Goal: Information Seeking & Learning: Learn about a topic

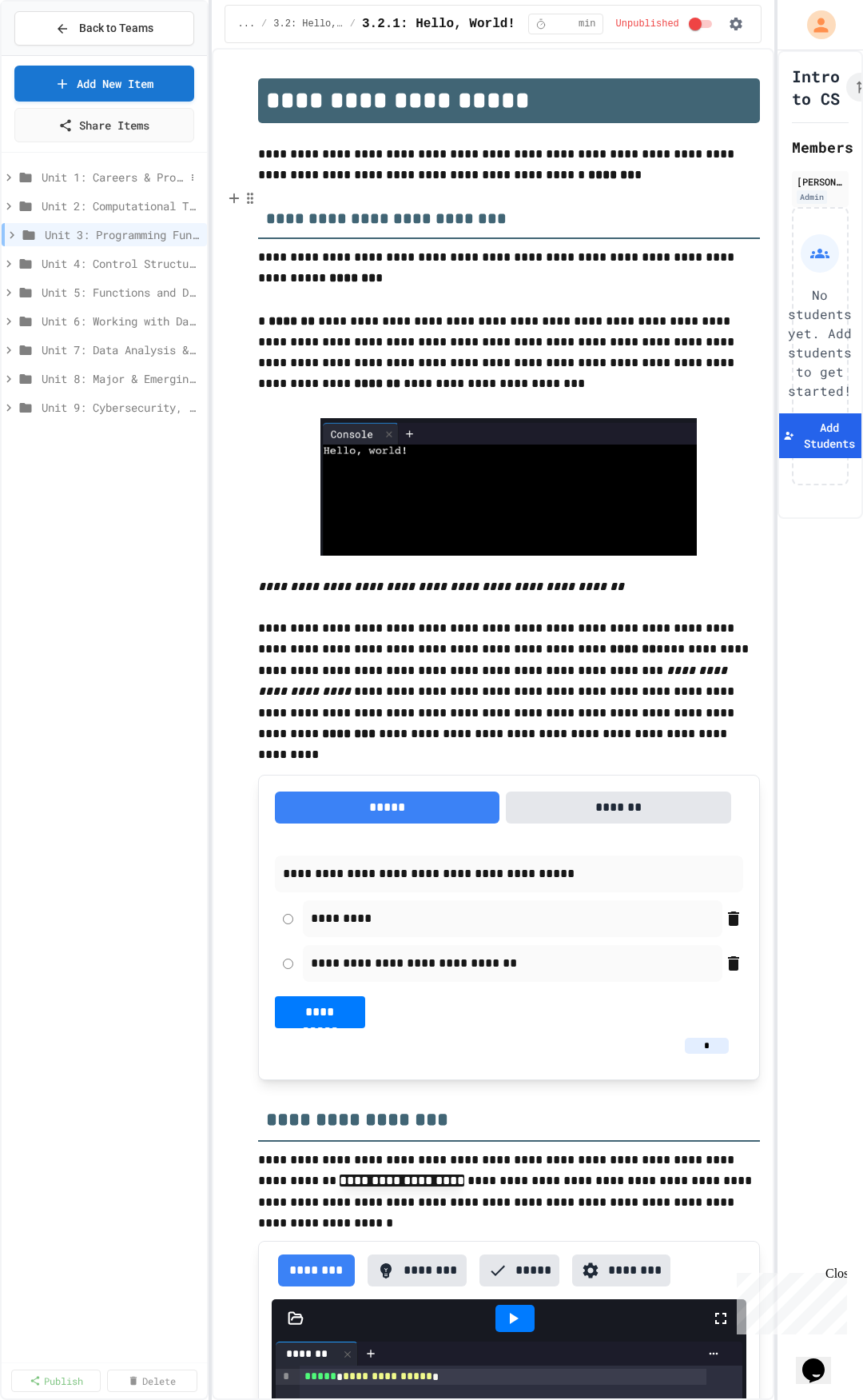
click at [91, 178] on span "Unit 1: Careers & Professionalism" at bounding box center [114, 178] width 143 height 17
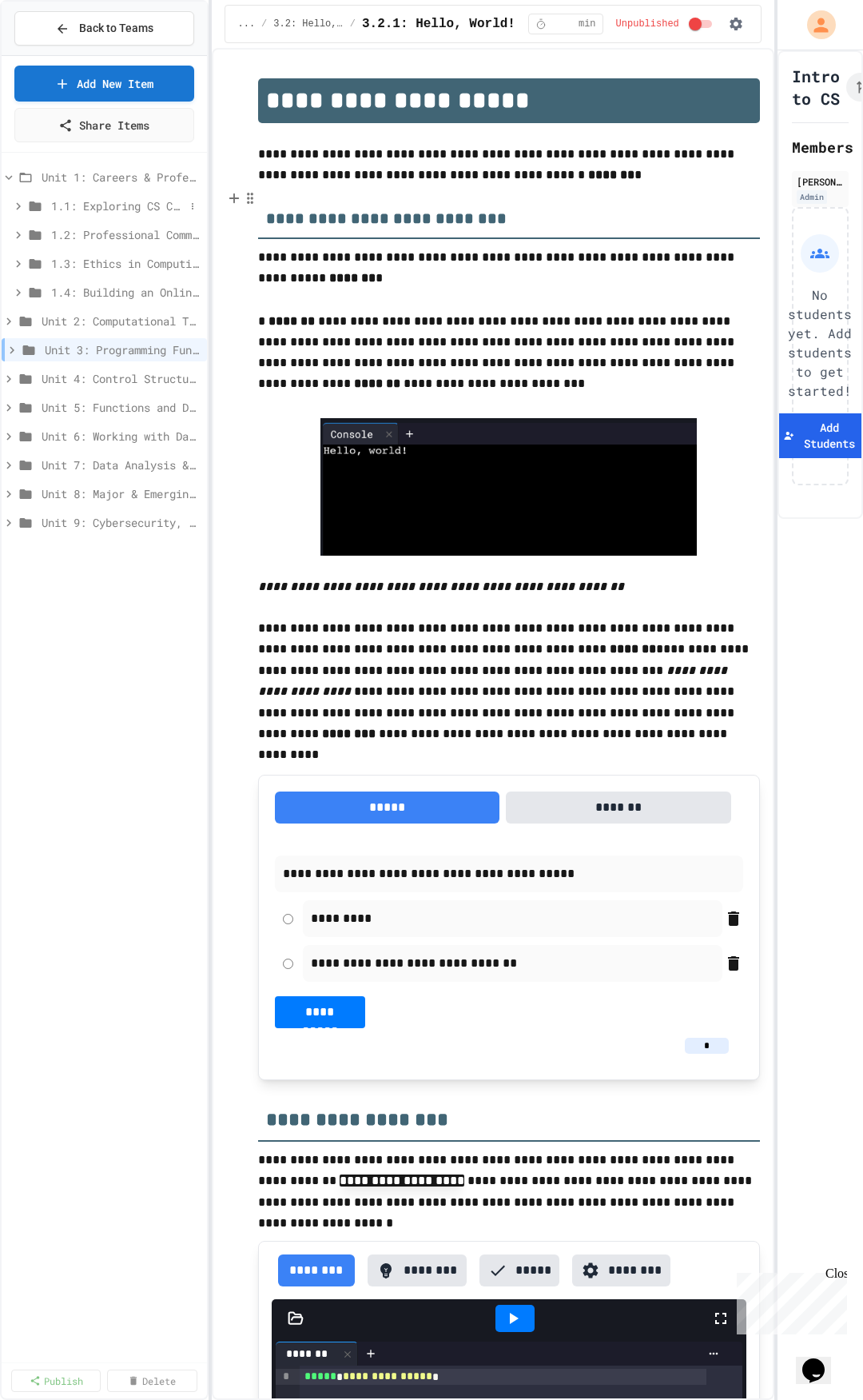
click at [103, 212] on span "1.1: Exploring CS Careers" at bounding box center [118, 206] width 133 height 17
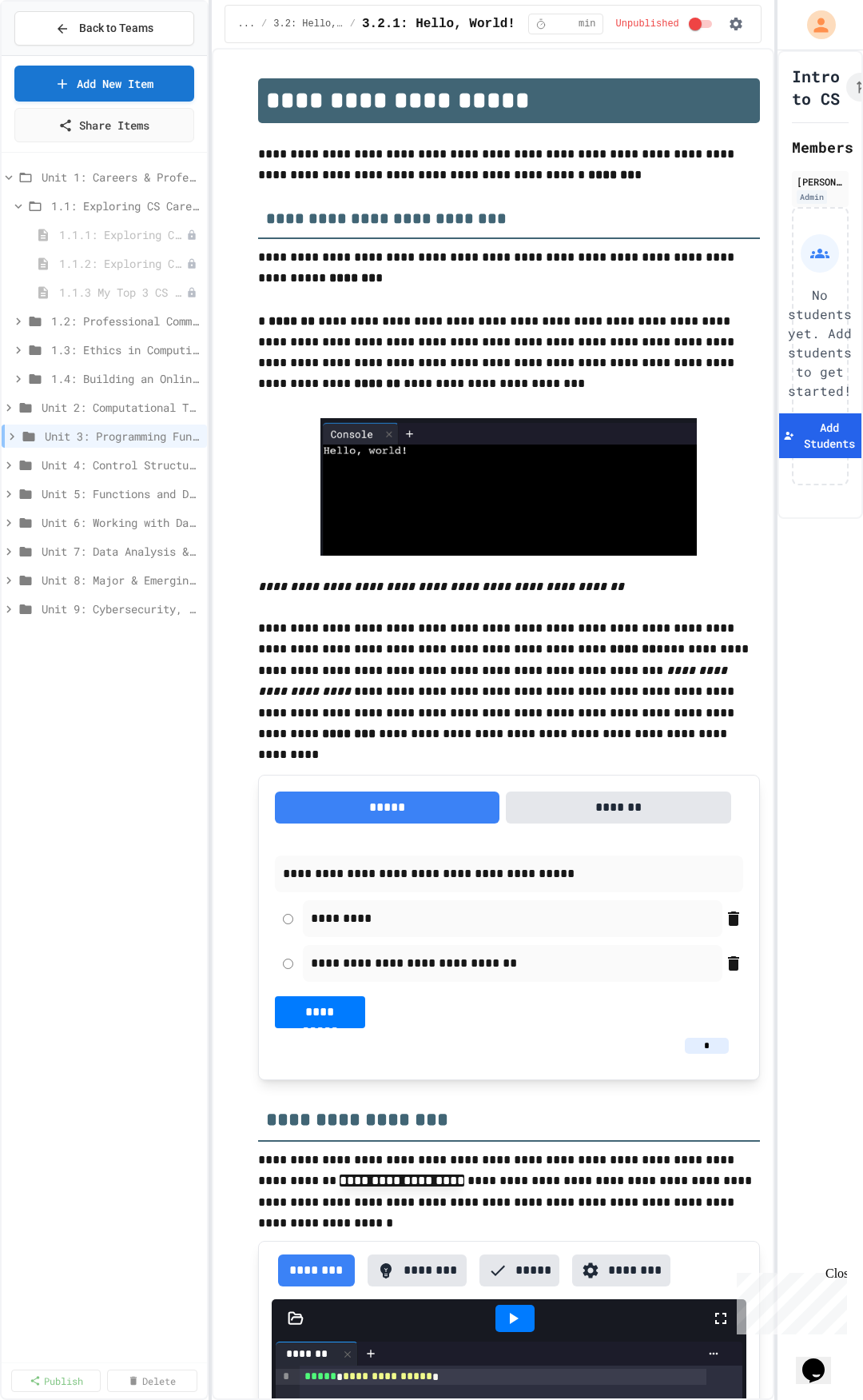
click at [103, 212] on span "1.1: Exploring CS Careers" at bounding box center [125, 206] width 149 height 17
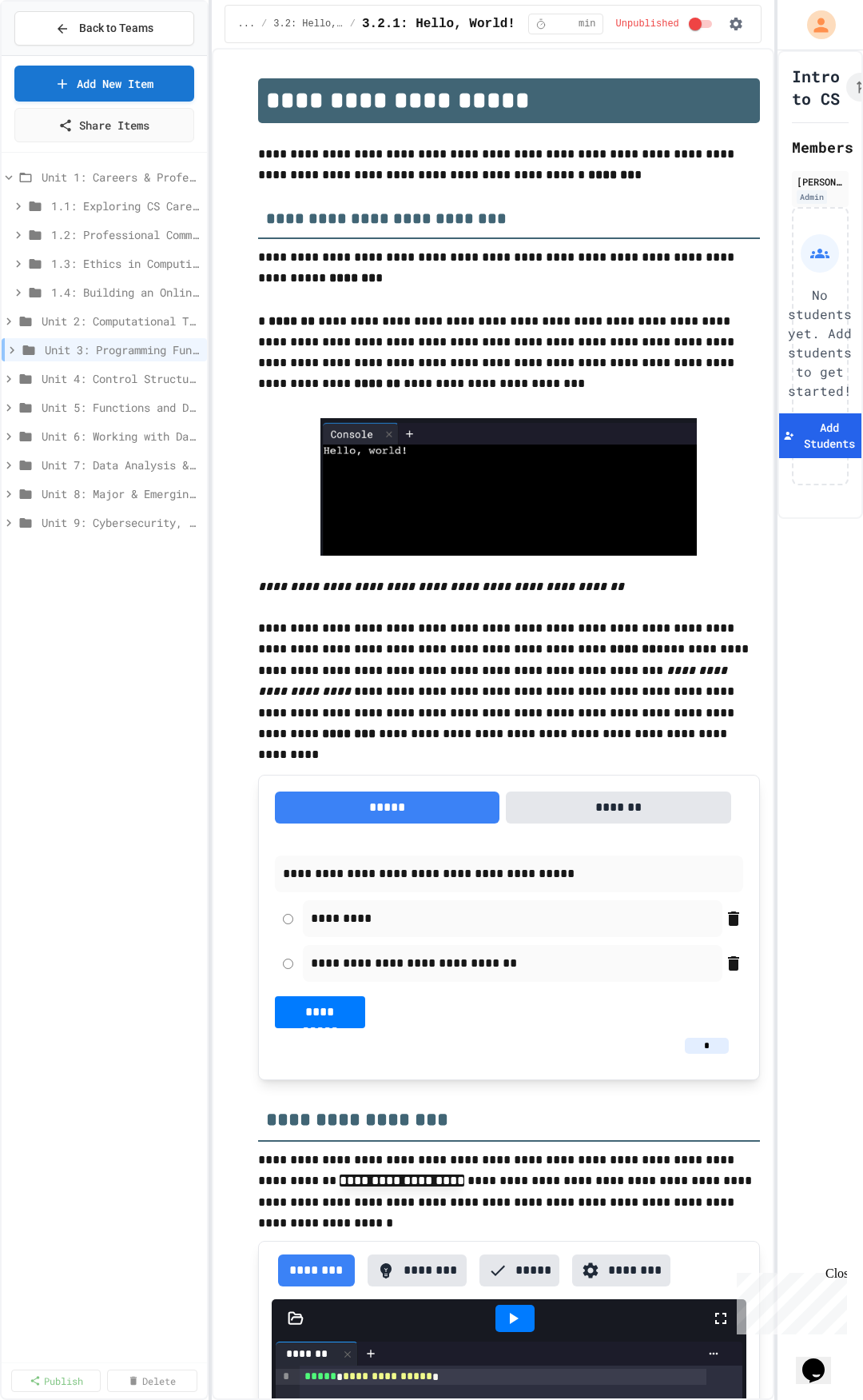
click at [103, 212] on span "1.1: Exploring CS Careers" at bounding box center [125, 206] width 149 height 17
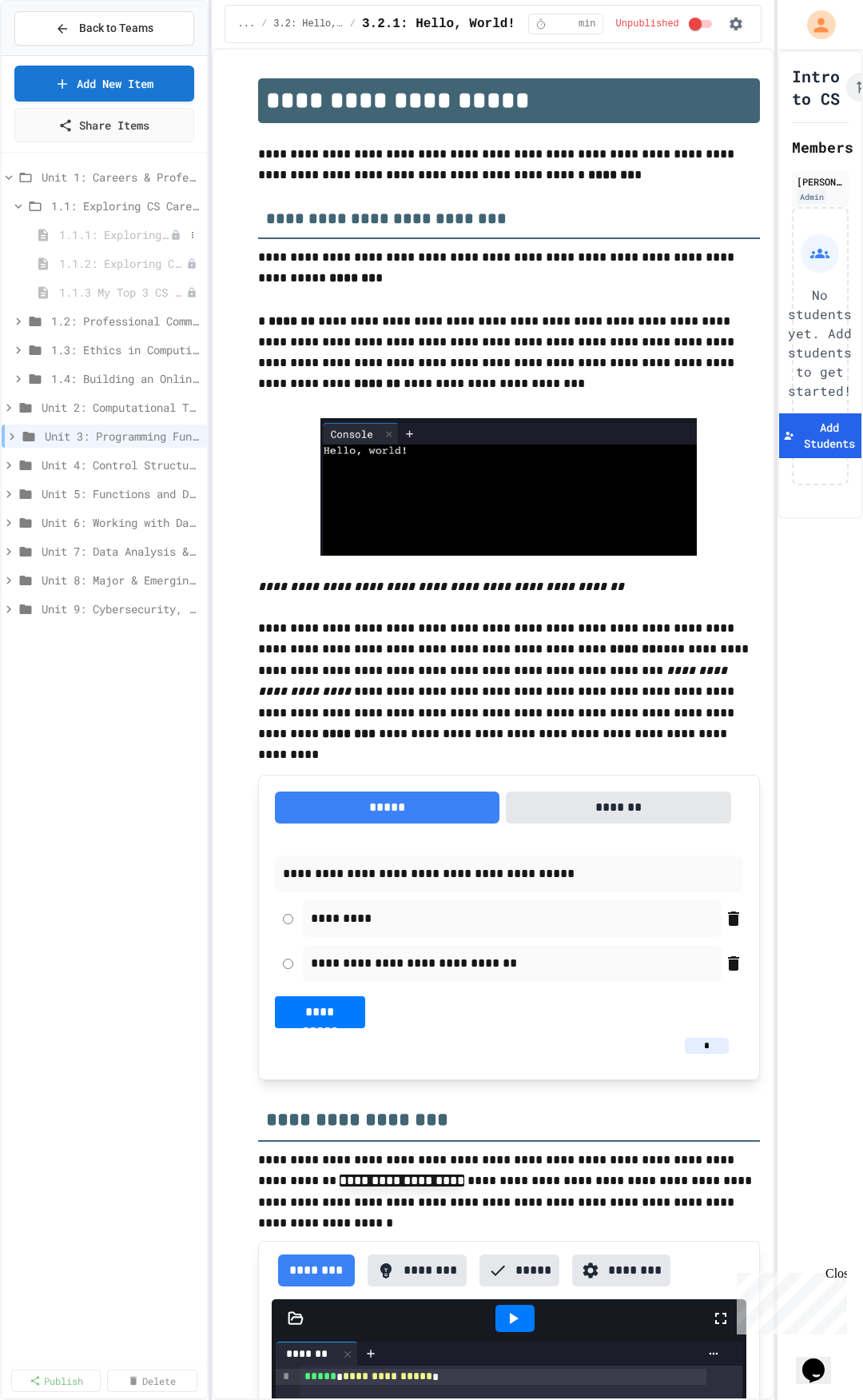
click at [111, 241] on span "1.1.1: Exploring CS Careers" at bounding box center [114, 235] width 111 height 17
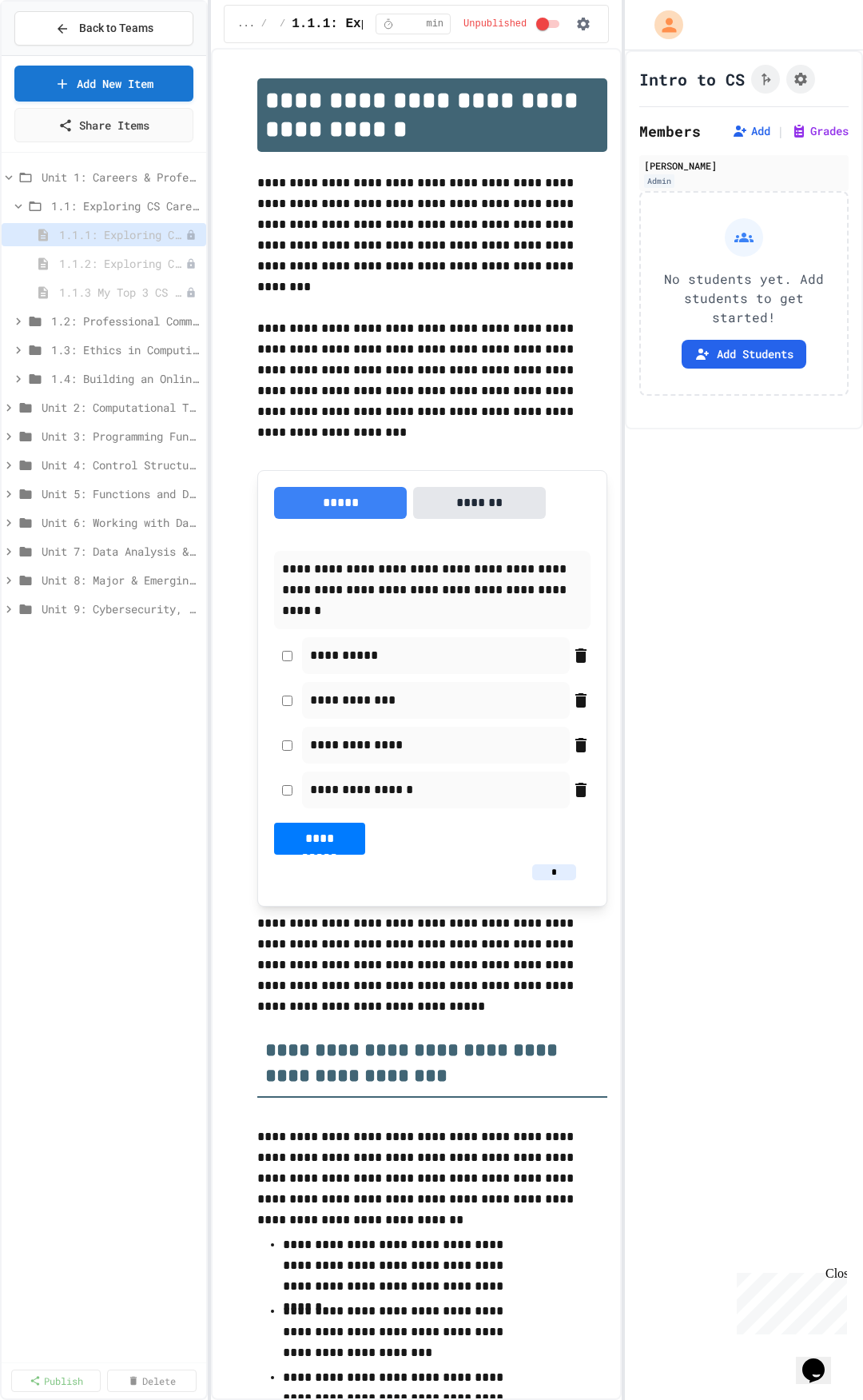
click at [627, 53] on div "**********" at bounding box center [431, 700] width 863 height 1400
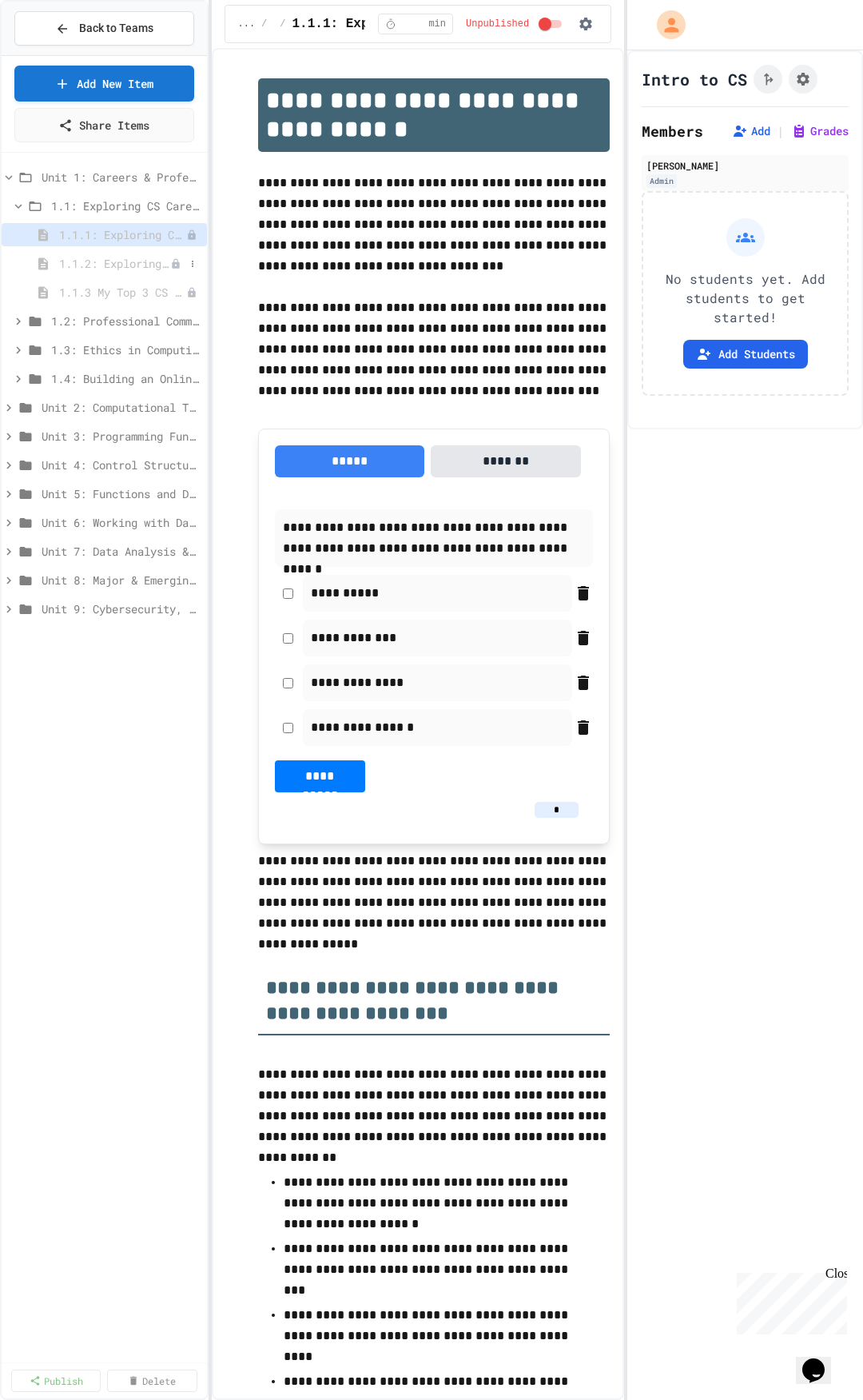
click at [101, 258] on span "1.1.2: Exploring CS Careers - Review" at bounding box center [114, 264] width 111 height 17
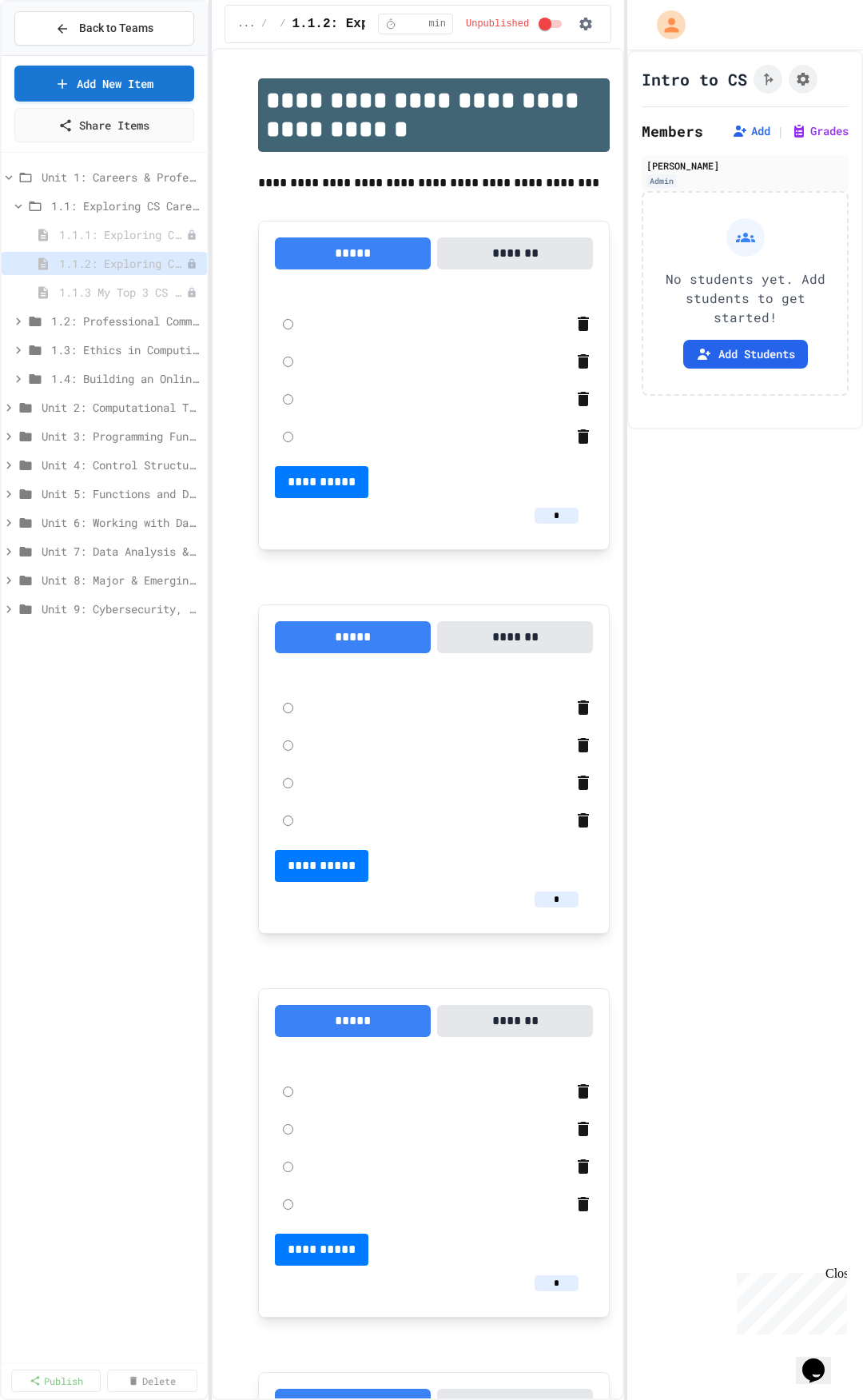
click at [98, 240] on span "1.1.1: Exploring CS Careers" at bounding box center [122, 235] width 127 height 17
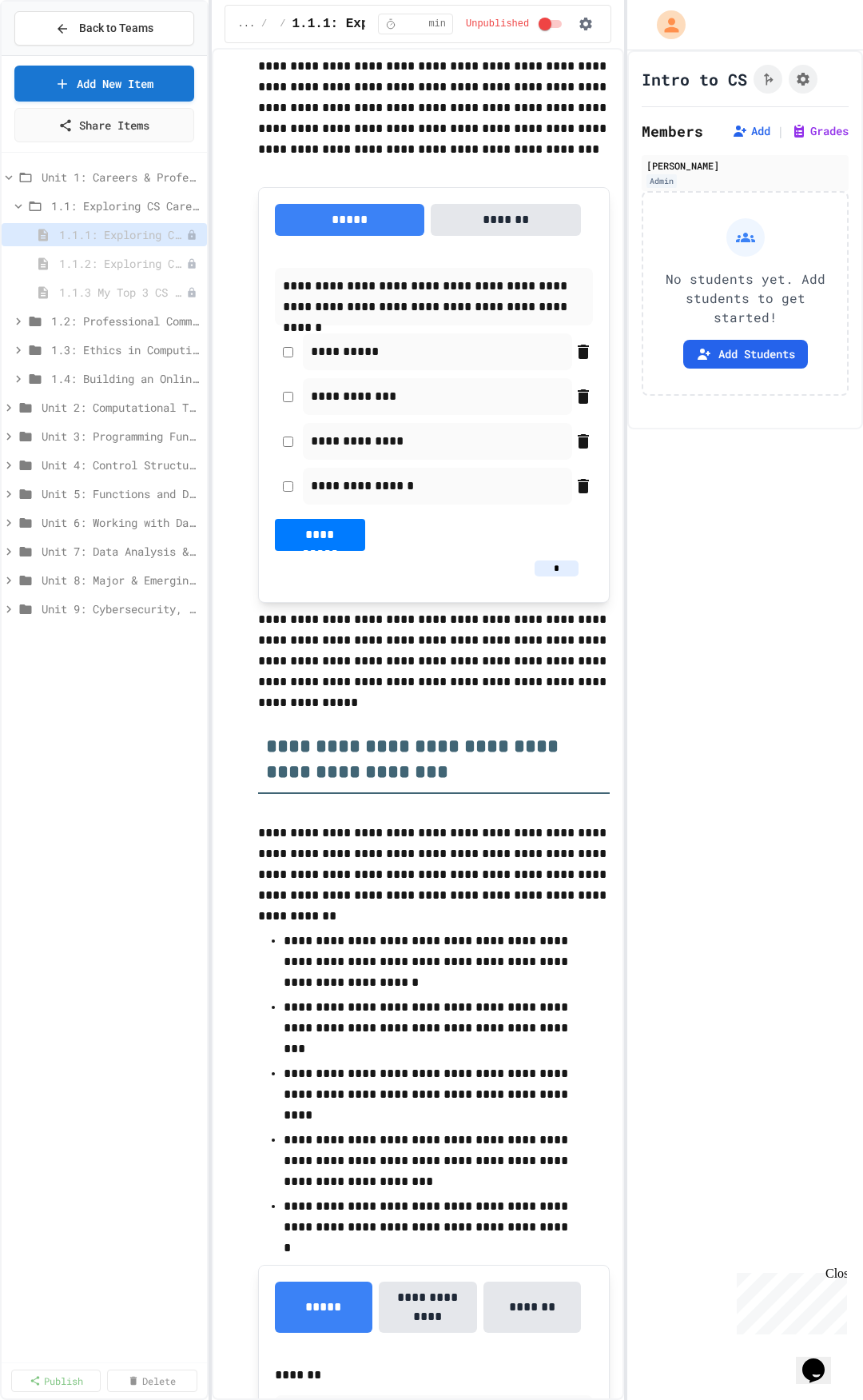
scroll to position [240, 0]
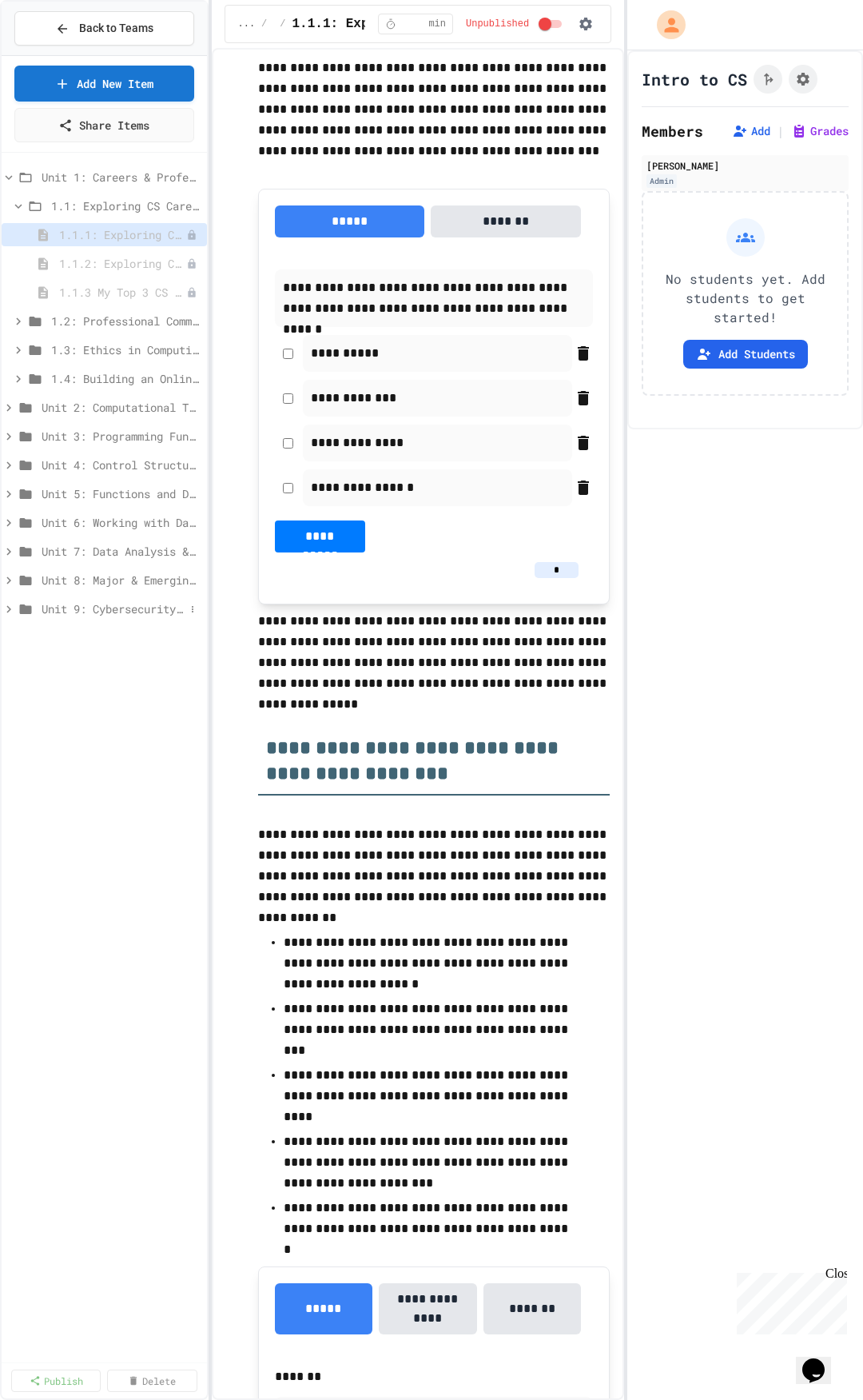
click at [44, 614] on span "Unit 9: Cybersecurity, Systems & Networking" at bounding box center [114, 609] width 143 height 17
click at [43, 613] on span "Unit 9: Cybersecurity, Systems & Networking" at bounding box center [114, 609] width 143 height 17
click at [38, 585] on div "Unit 8: Major & Emerging Technologies" at bounding box center [104, 580] width 206 height 23
click at [56, 578] on span "Unit 8: Major & Emerging Technologies" at bounding box center [114, 580] width 143 height 17
click at [51, 562] on div "Unit 7: Data Analysis & Visualization" at bounding box center [104, 551] width 206 height 23
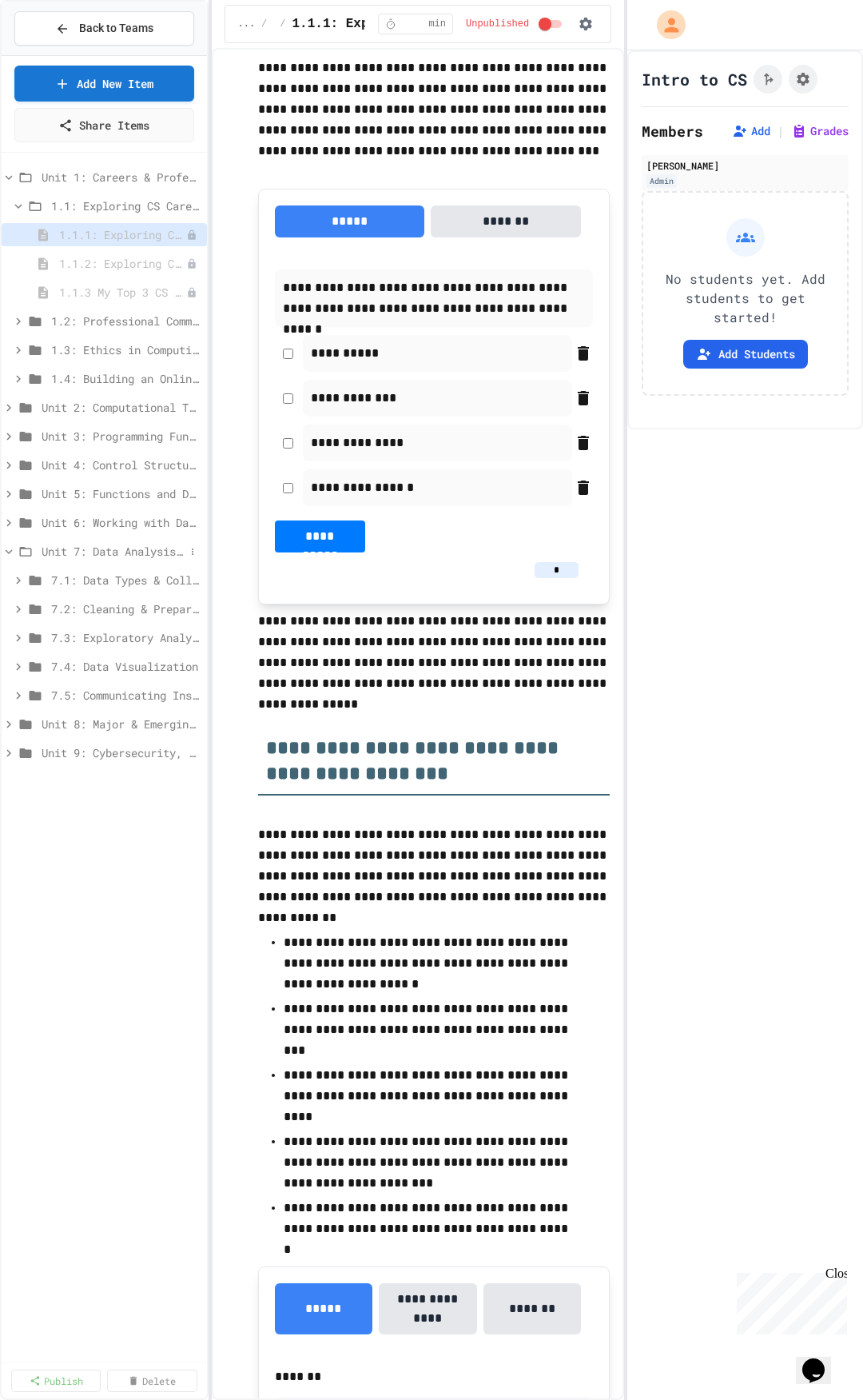
click at [51, 560] on div "Unit 7: Data Analysis & Visualization" at bounding box center [104, 551] width 206 height 23
click at [54, 530] on span "Unit 6: Working with Data & Files" at bounding box center [114, 522] width 143 height 17
click at [54, 530] on span "Unit 6: Working with Data & Files" at bounding box center [121, 522] width 159 height 17
click at [63, 207] on span "1.1: Exploring CS Careers" at bounding box center [118, 206] width 133 height 17
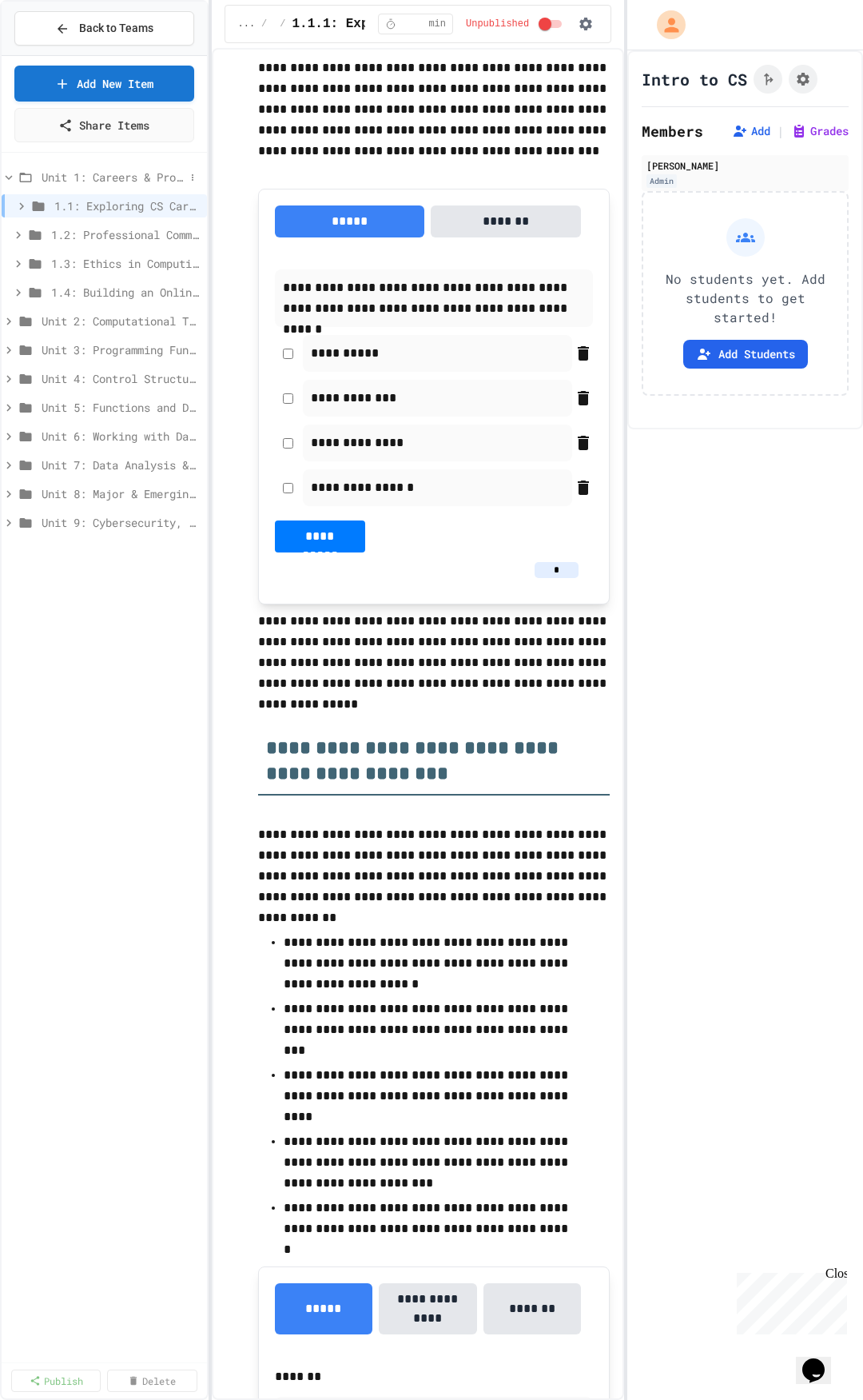
click at [48, 178] on span "Unit 1: Careers & Professionalism" at bounding box center [114, 178] width 143 height 17
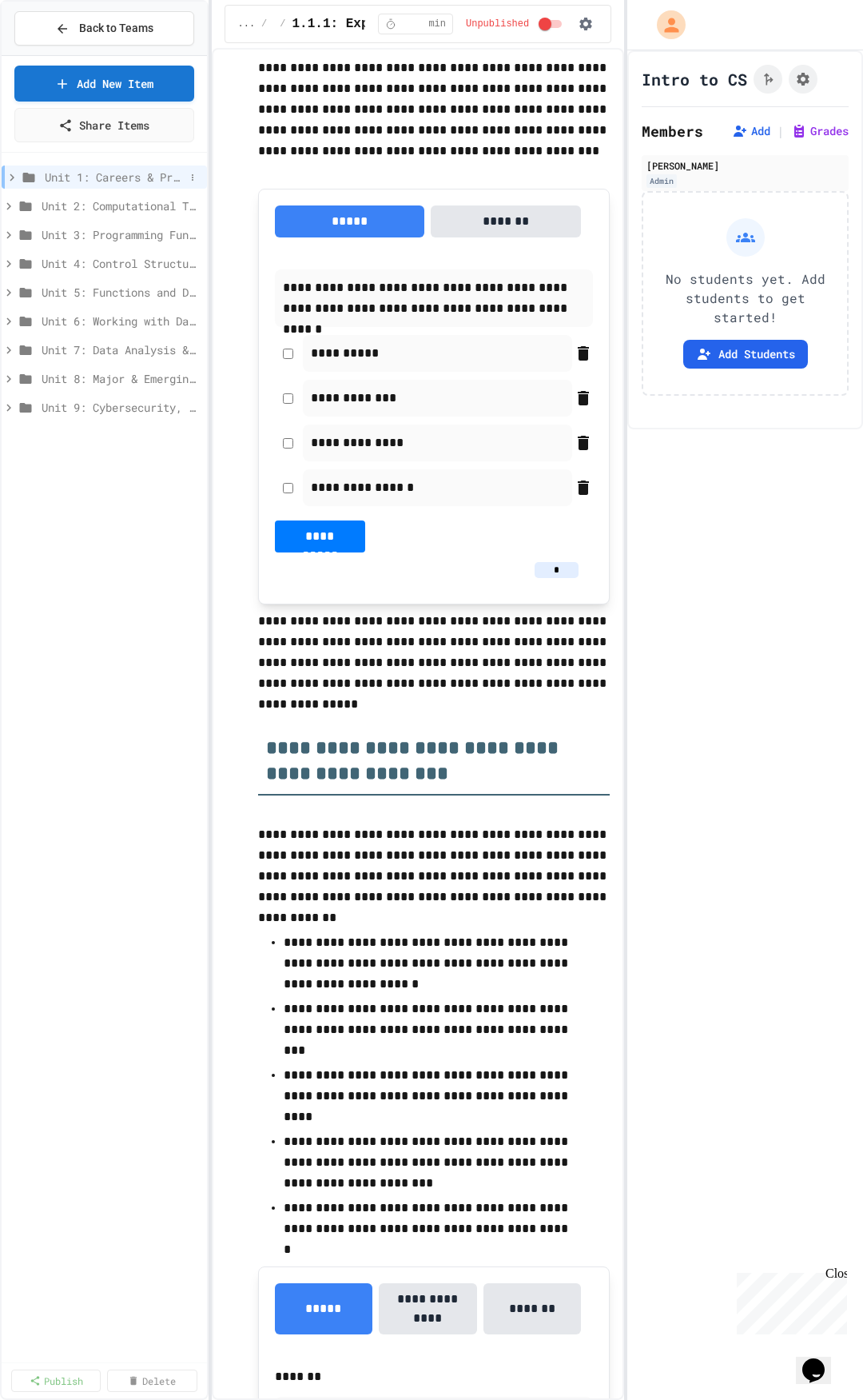
click at [80, 184] on span "Unit 1: Careers & Professionalism" at bounding box center [114, 178] width 140 height 17
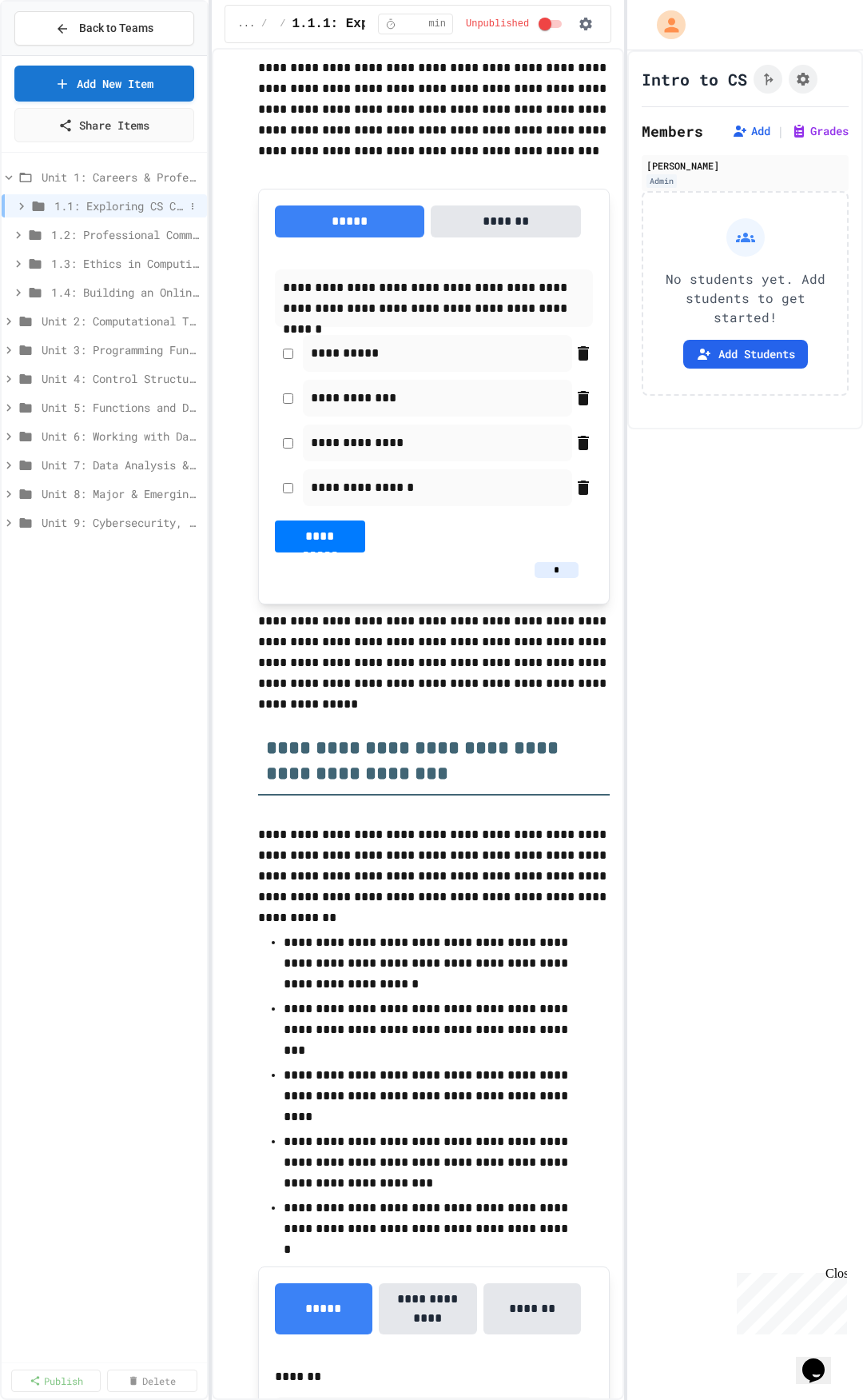
click at [68, 201] on span "1.1: Exploring CS Careers" at bounding box center [120, 206] width 131 height 17
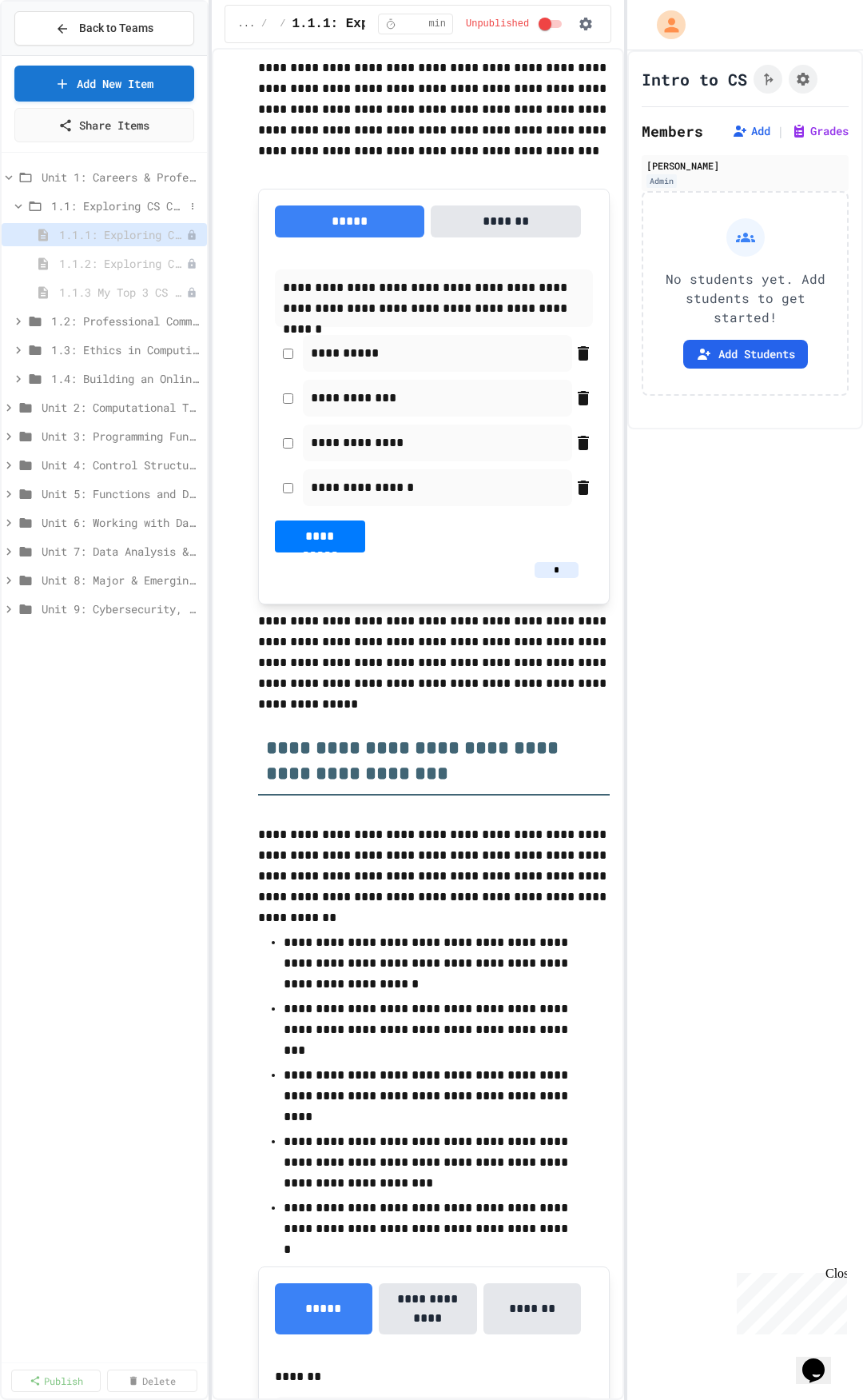
click at [76, 205] on span "1.1: Exploring CS Careers" at bounding box center [118, 206] width 133 height 17
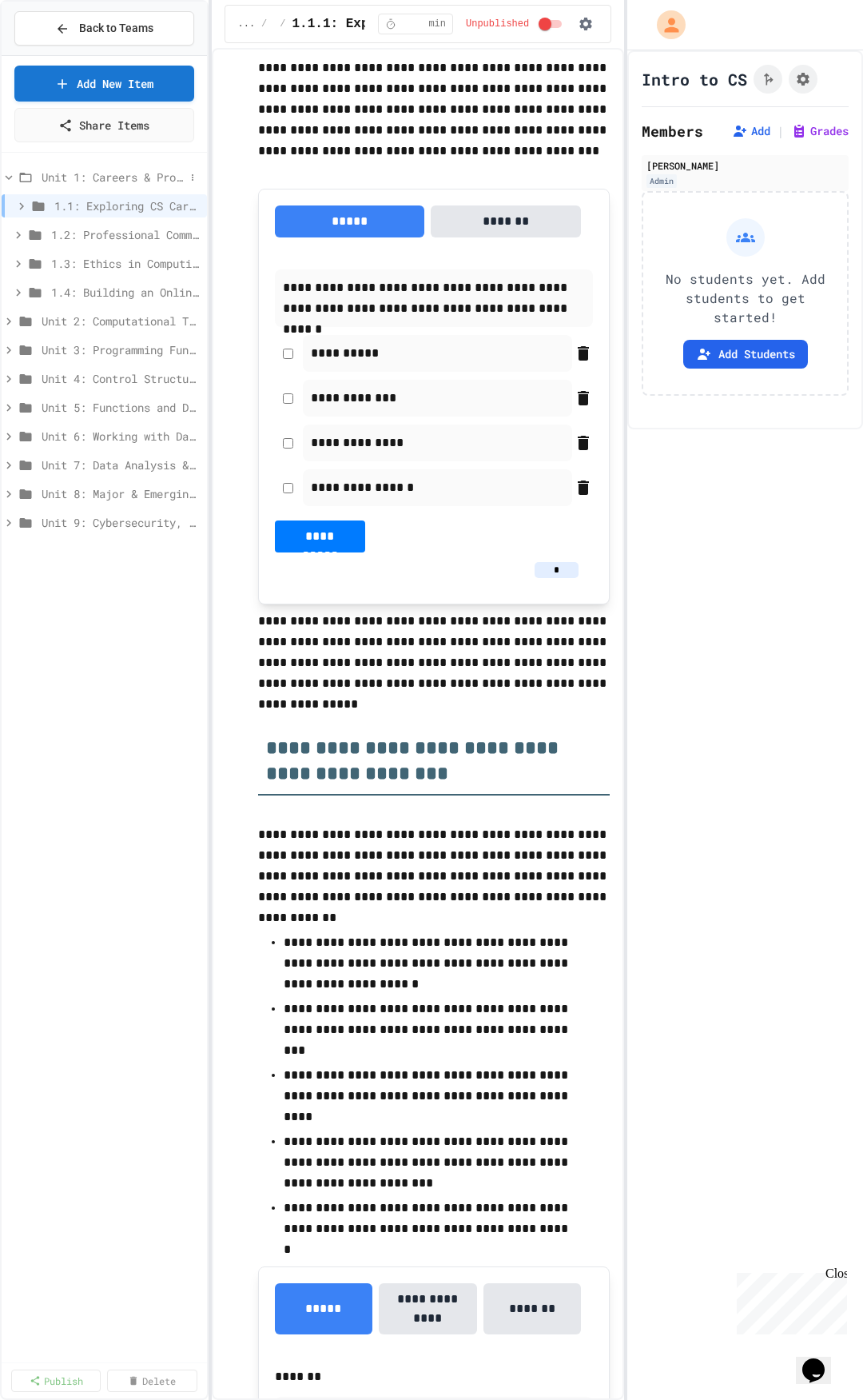
click at [48, 175] on span "Unit 1: Careers & Professionalism" at bounding box center [114, 178] width 143 height 17
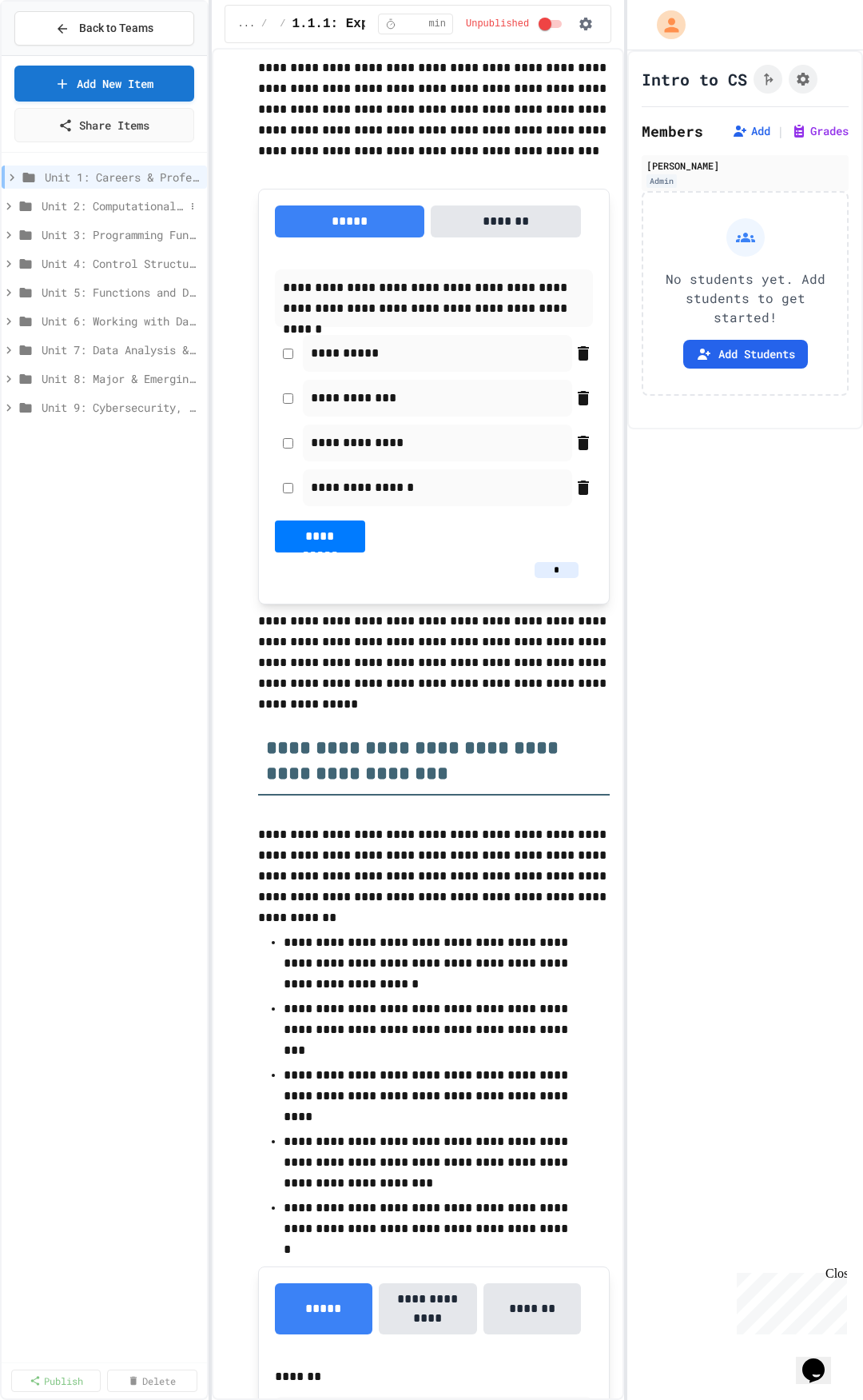
click at [85, 211] on span "Unit 2: Computational Thinking & Problem-Solving" at bounding box center [114, 206] width 143 height 17
click at [90, 205] on span "Unit 2: Computational Thinking & Problem-Solving" at bounding box center [114, 206] width 143 height 17
click at [89, 233] on span "Unit 3: Programming Fundamentals" at bounding box center [114, 235] width 143 height 17
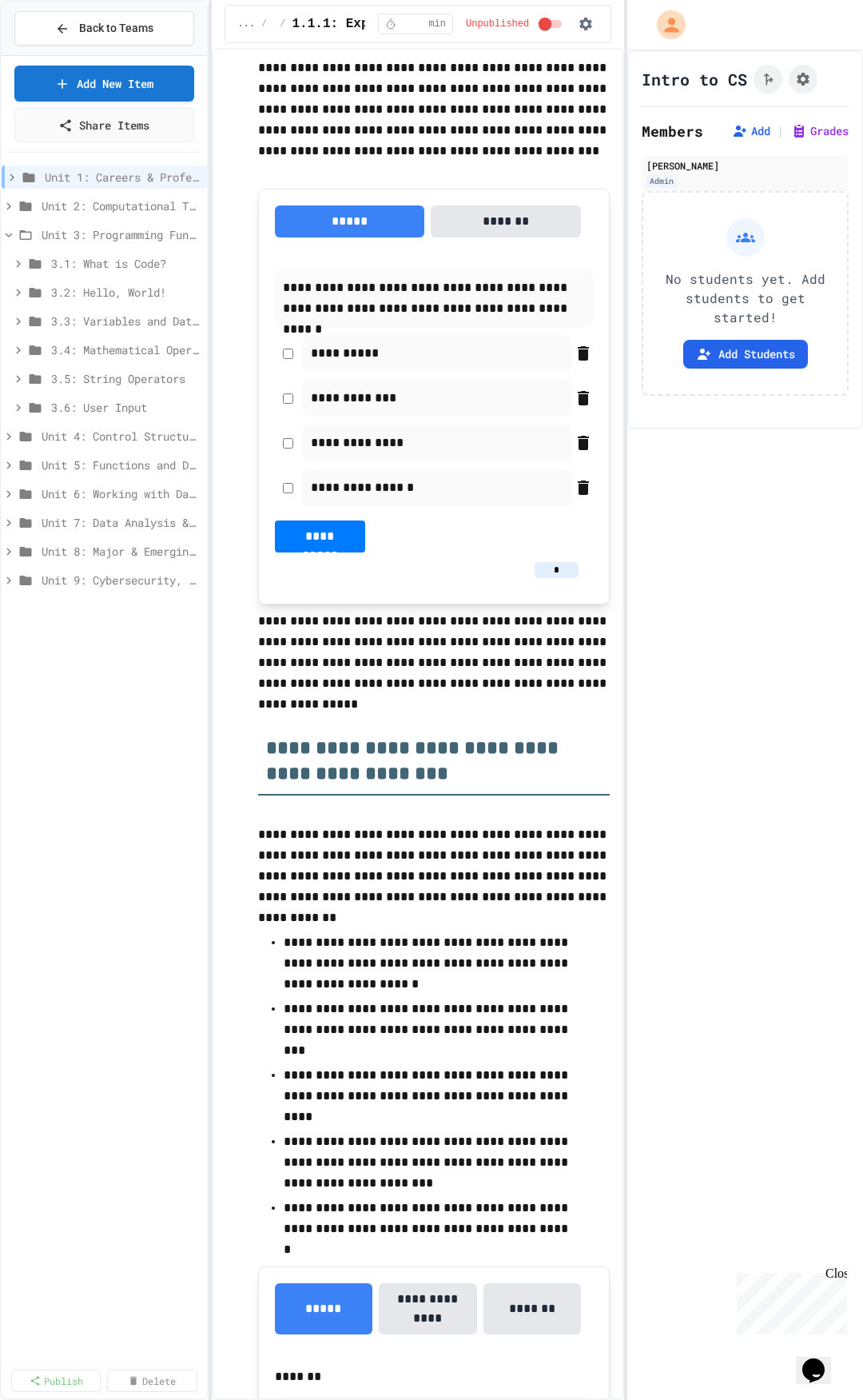
click at [89, 233] on span "Unit 3: Programming Fundamentals" at bounding box center [121, 235] width 159 height 17
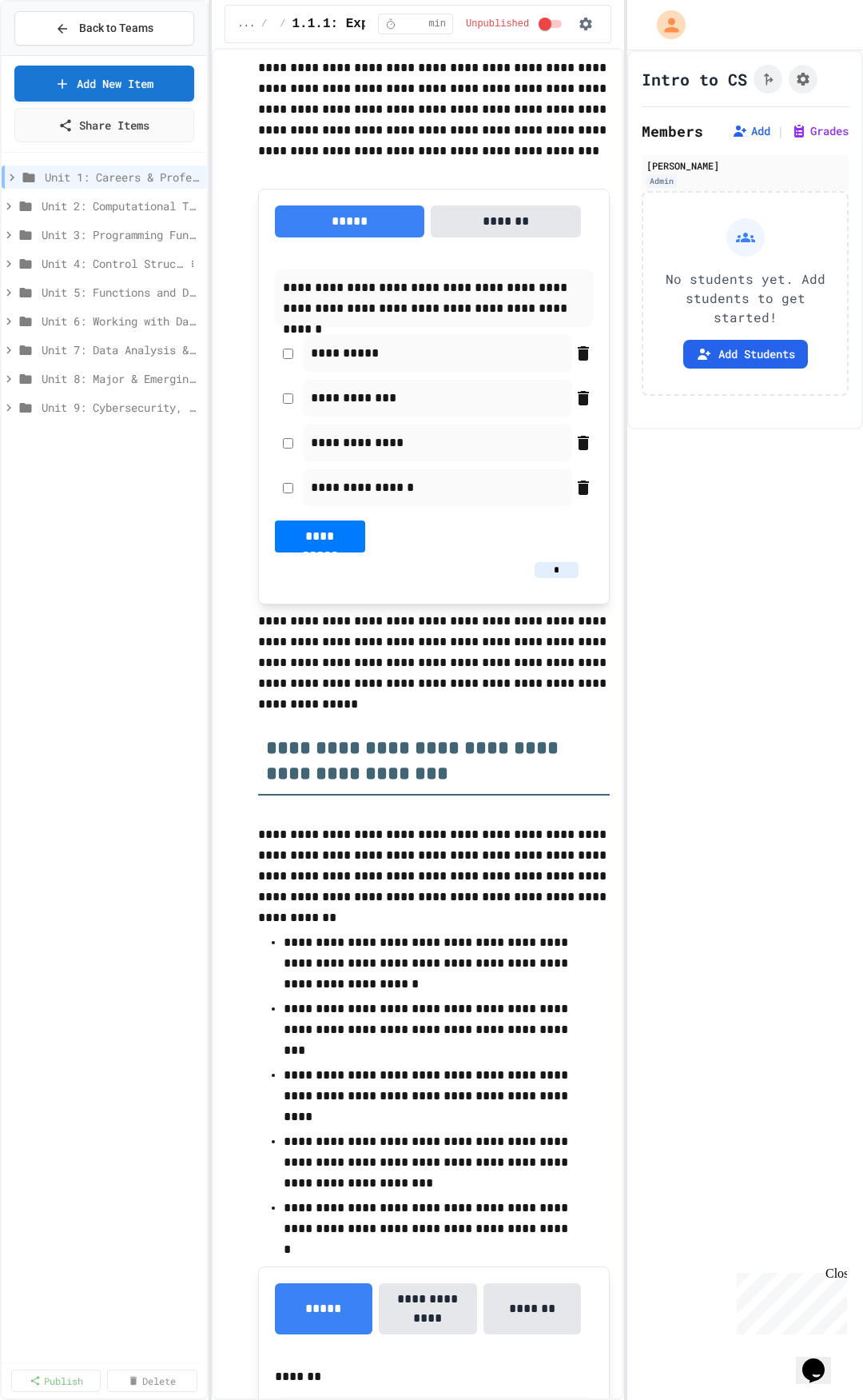
click at [86, 265] on span "Unit 4: Control Structures" at bounding box center [114, 264] width 143 height 17
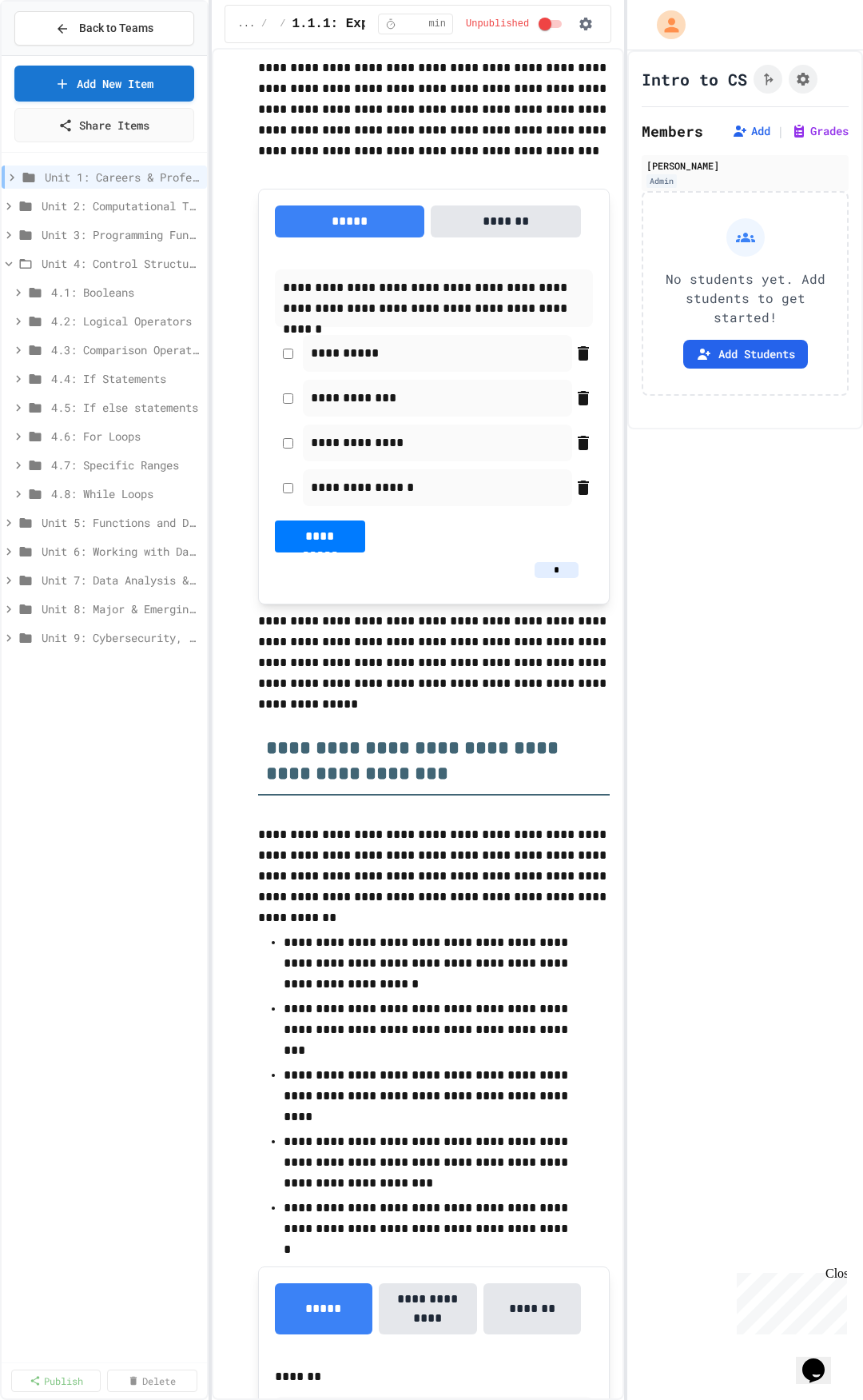
click at [86, 265] on span "Unit 4: Control Structures" at bounding box center [121, 264] width 159 height 17
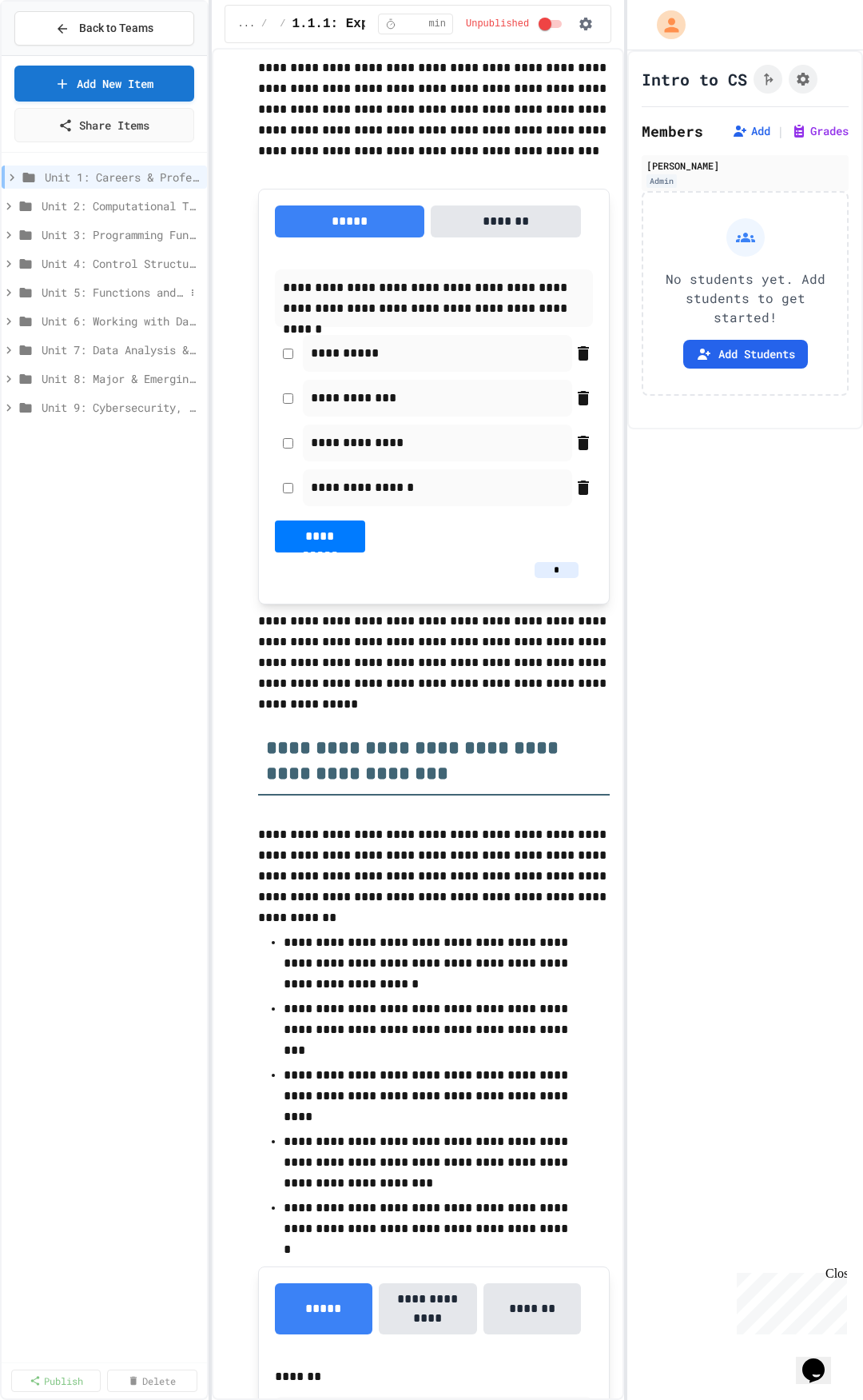
click at [96, 298] on span "Unit 5: Functions and Data Structures" at bounding box center [114, 292] width 143 height 17
click at [96, 298] on span "Unit 5: Functions and Data Structures" at bounding box center [121, 292] width 159 height 17
click at [93, 323] on span "Unit 6: Working with Data & Files" at bounding box center [114, 321] width 143 height 17
click at [93, 327] on span "Unit 6: Working with Data & Files" at bounding box center [114, 321] width 143 height 17
click at [98, 353] on span "Unit 7: Data Analysis & Visualization" at bounding box center [114, 350] width 143 height 17
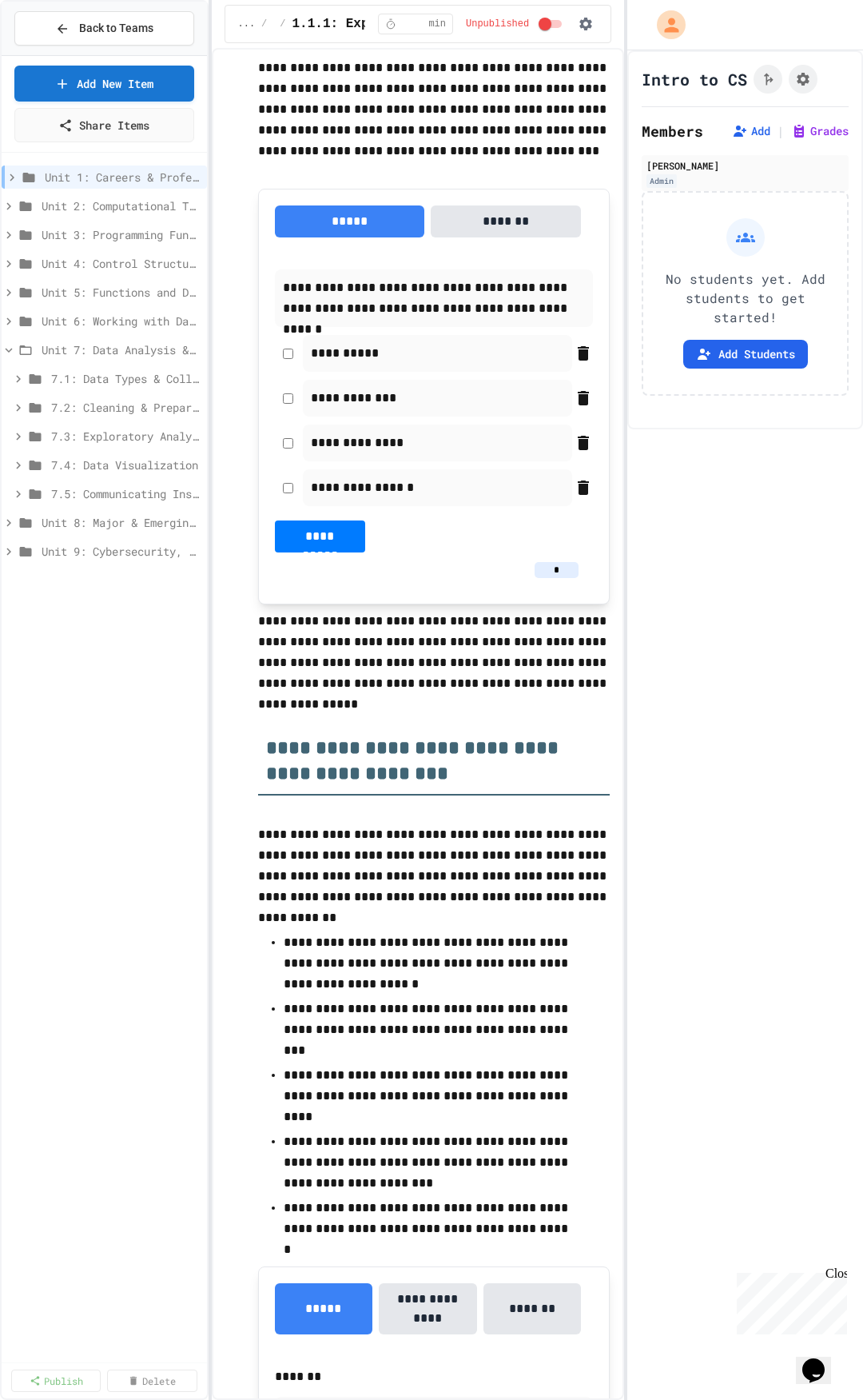
click at [98, 353] on span "Unit 7: Data Analysis & Visualization" at bounding box center [121, 350] width 159 height 17
click at [72, 386] on span "Unit 8: Major & Emerging Technologies" at bounding box center [114, 379] width 143 height 17
click at [66, 386] on span "Unit 8: Major & Emerging Technologies" at bounding box center [114, 379] width 143 height 17
click at [68, 401] on span "Unit 9: Cybersecurity, Systems & Networking" at bounding box center [114, 407] width 143 height 17
click at [69, 405] on span "Unit 9: Cybersecurity, Systems & Networking" at bounding box center [114, 407] width 143 height 17
